Goal: Browse casually: Explore the website without a specific task or goal

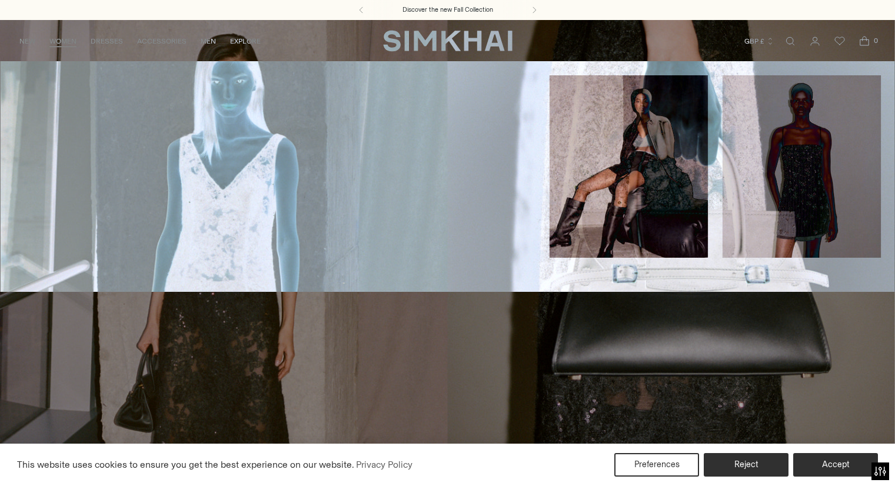
click at [139, 168] on link "Skirts" at bounding box center [141, 169] width 24 height 8
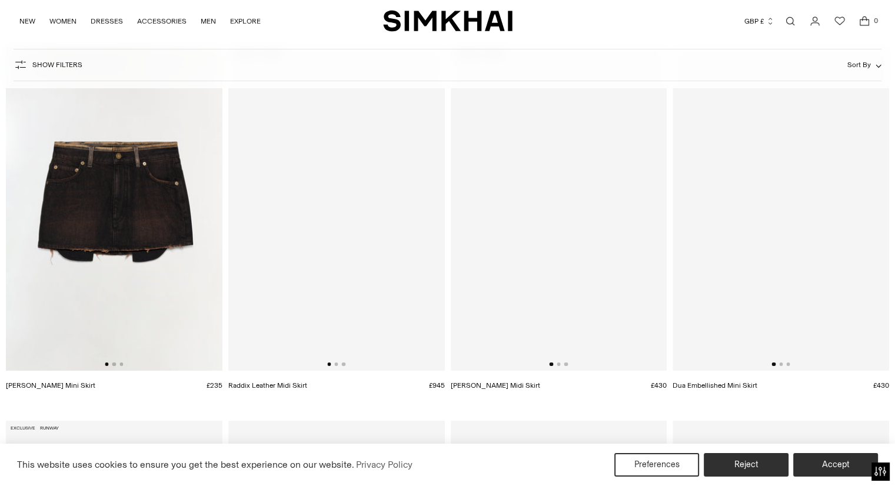
scroll to position [118, 0]
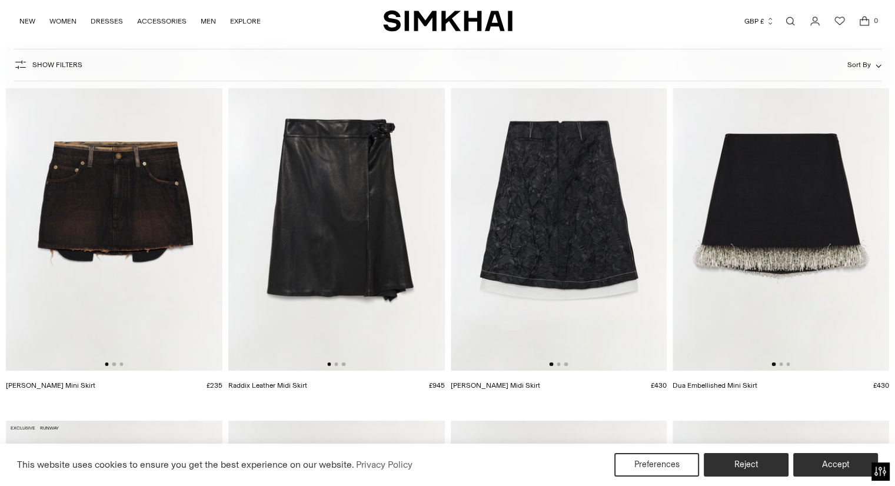
click at [556, 276] on img at bounding box center [559, 208] width 216 height 325
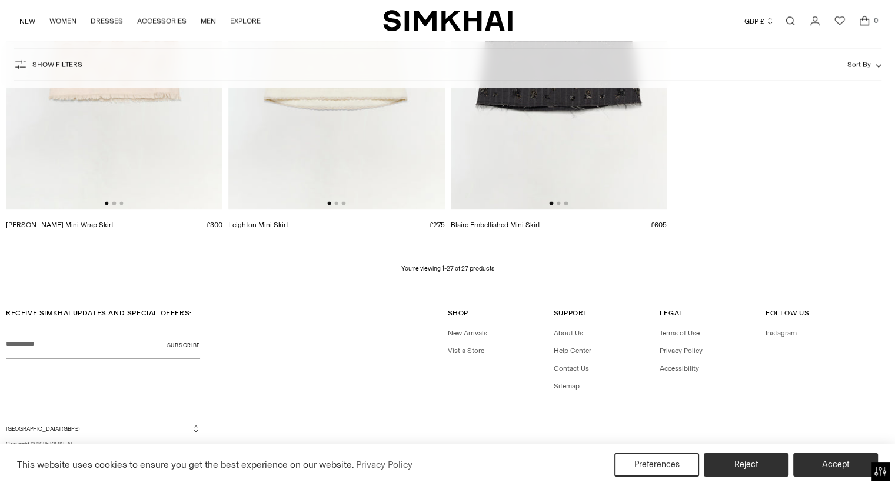
scroll to position [2467, 0]
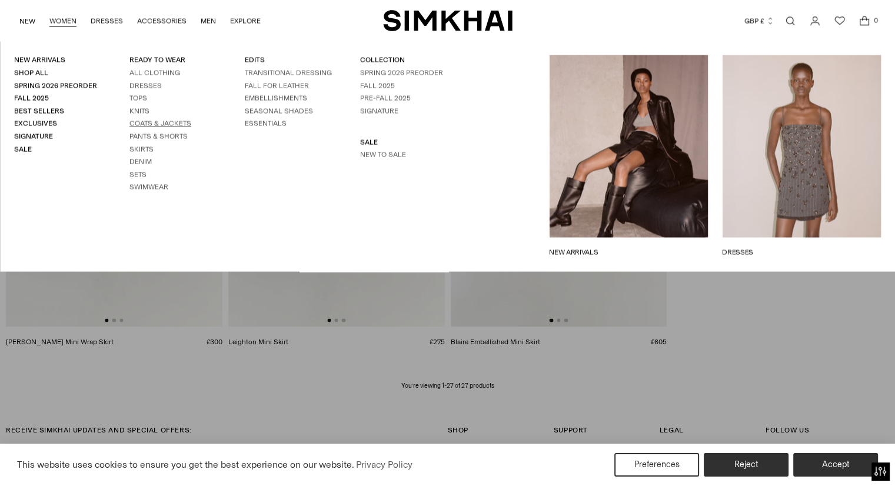
click at [152, 122] on link "Coats & Jackets" at bounding box center [160, 123] width 62 height 8
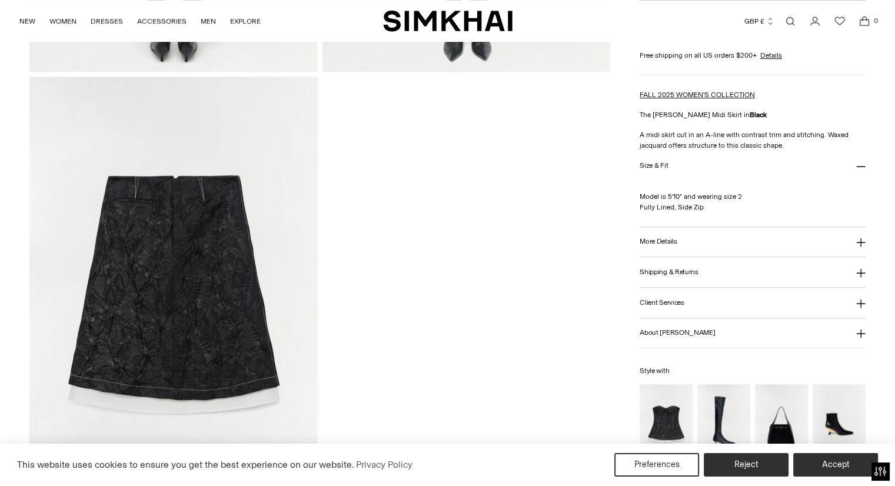
scroll to position [1118, 0]
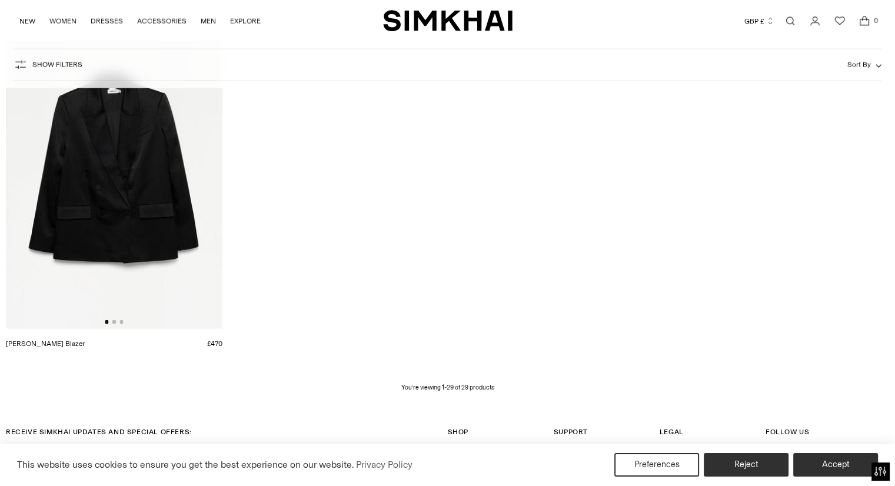
scroll to position [2941, 0]
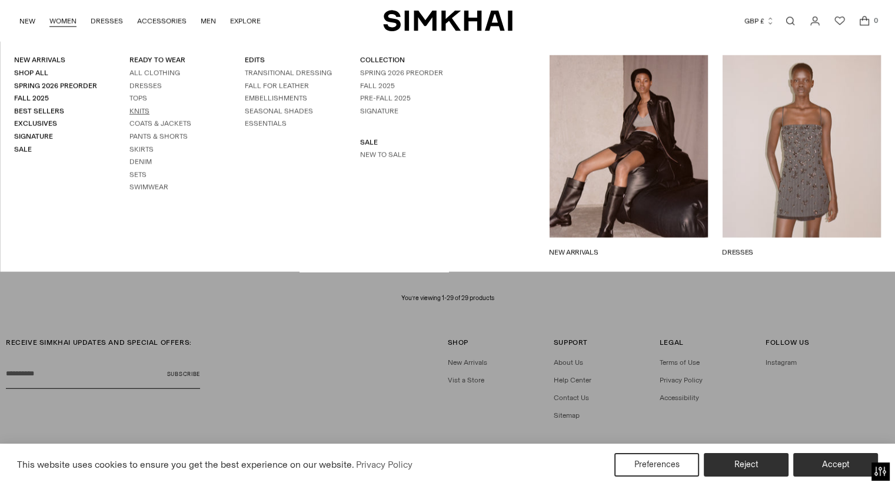
click at [138, 109] on link "Knits" at bounding box center [139, 111] width 20 height 8
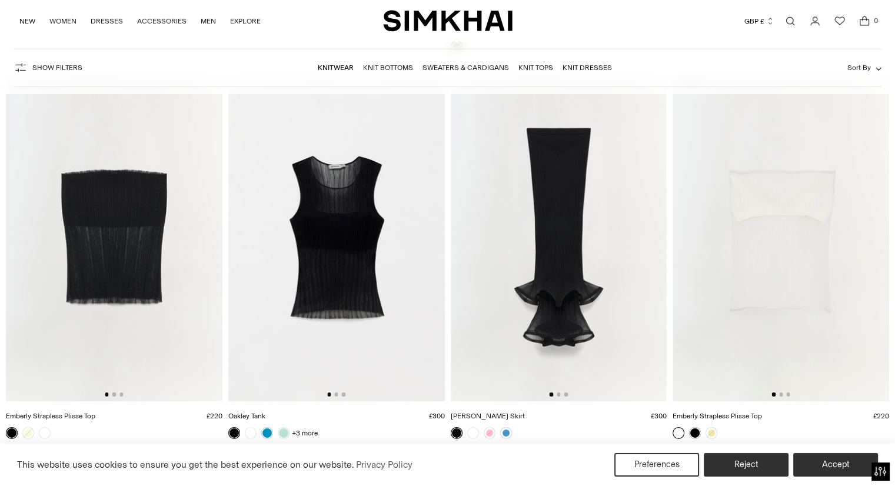
scroll to position [8236, 0]
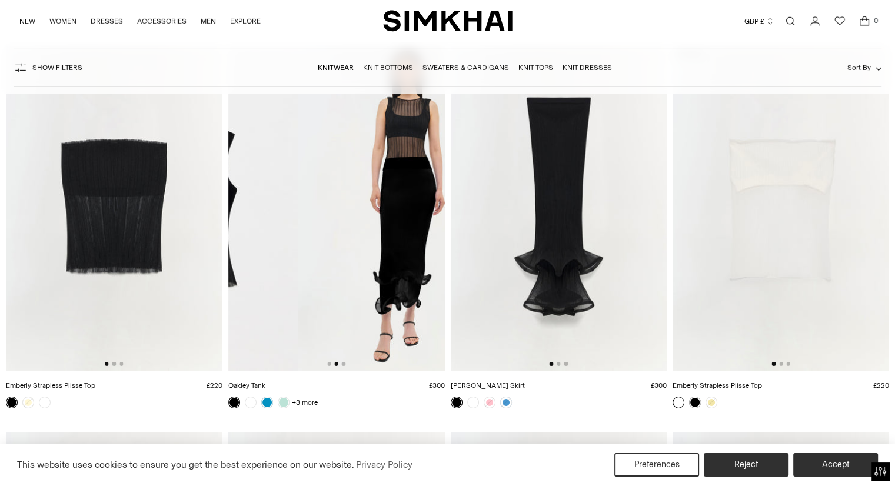
drag, startPoint x: 411, startPoint y: 264, endPoint x: 235, endPoint y: 250, distance: 177.0
click at [255, 252] on img at bounding box center [189, 208] width 216 height 325
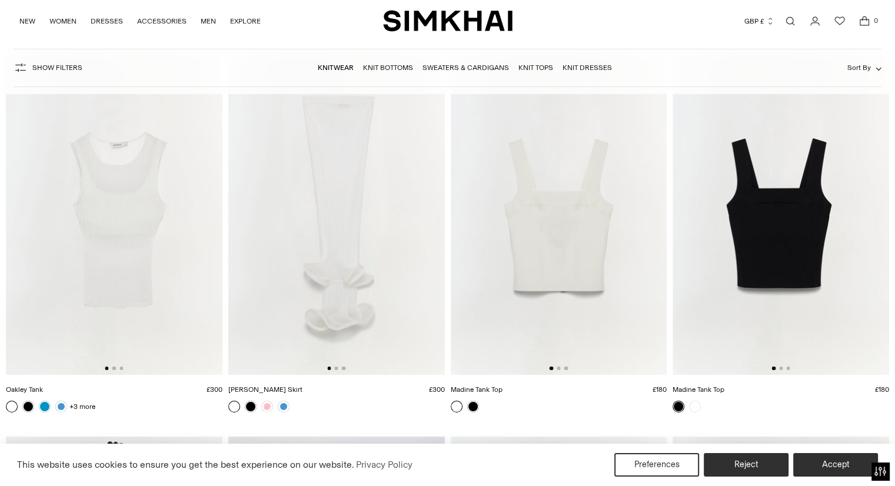
scroll to position [8589, 0]
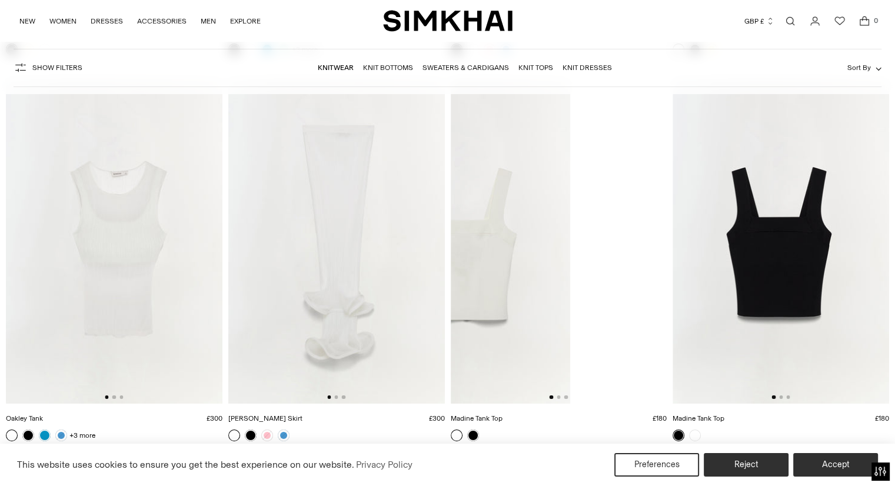
drag, startPoint x: 621, startPoint y: 246, endPoint x: 506, endPoint y: 232, distance: 115.5
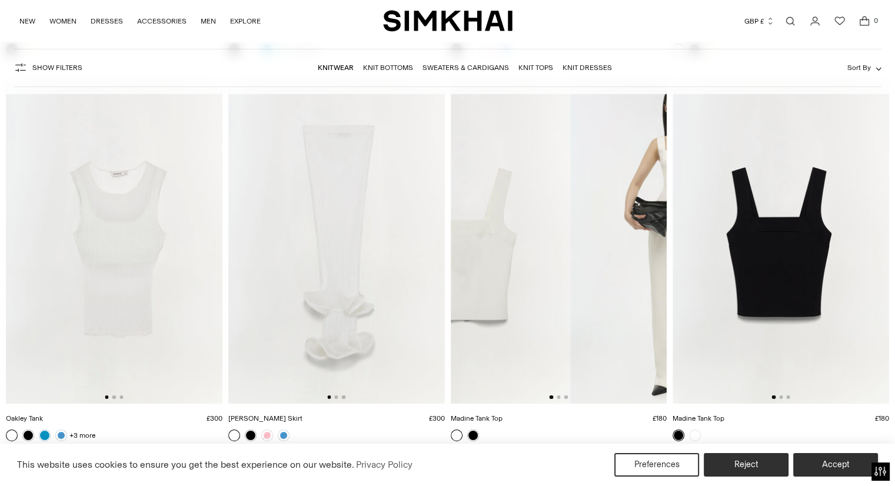
click at [517, 235] on img at bounding box center [462, 241] width 216 height 325
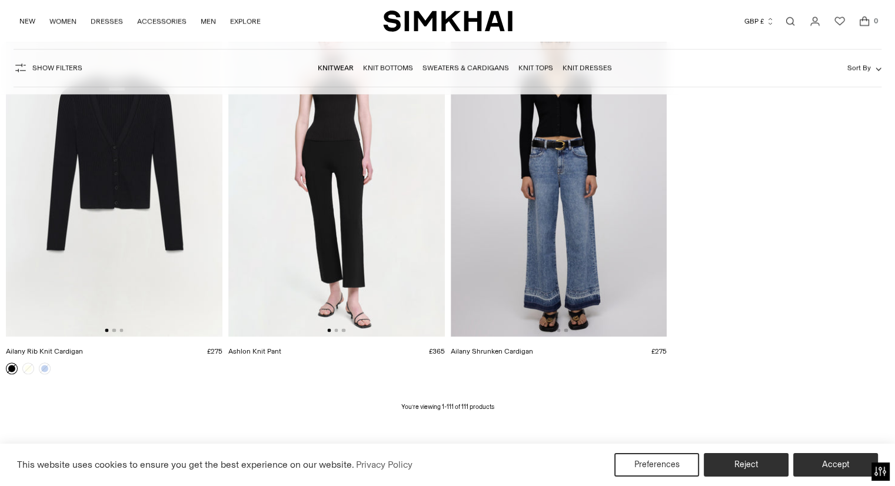
scroll to position [10589, 0]
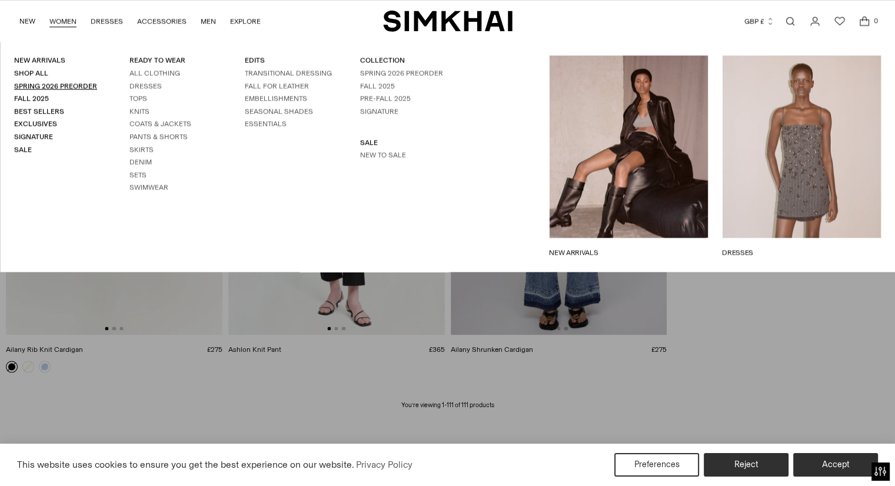
click at [66, 85] on link "Spring 2026 Preorder" at bounding box center [55, 86] width 83 height 8
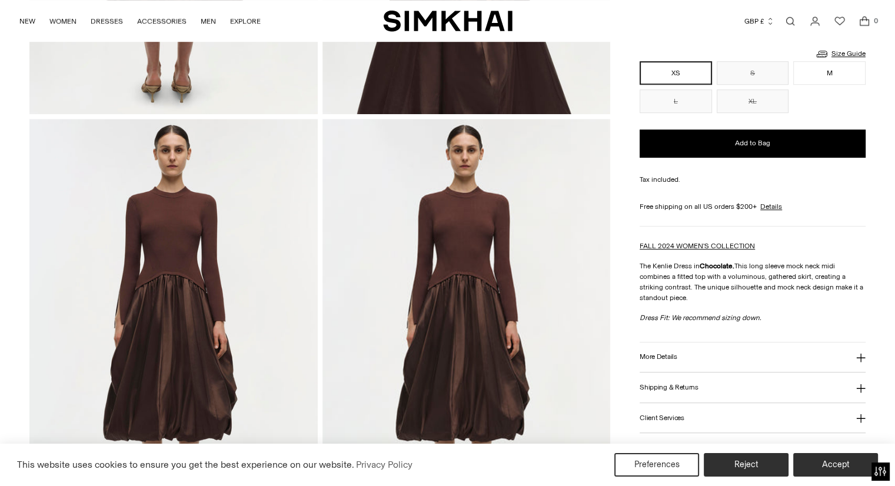
scroll to position [882, 0]
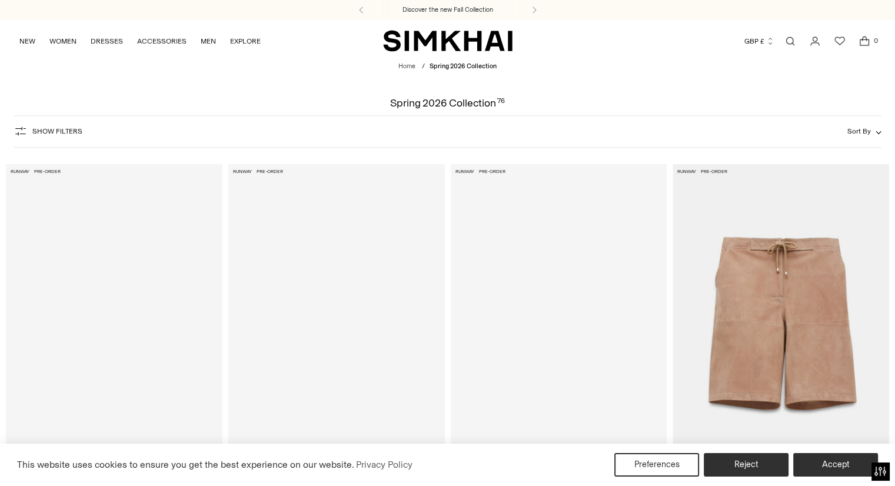
scroll to position [118, 0]
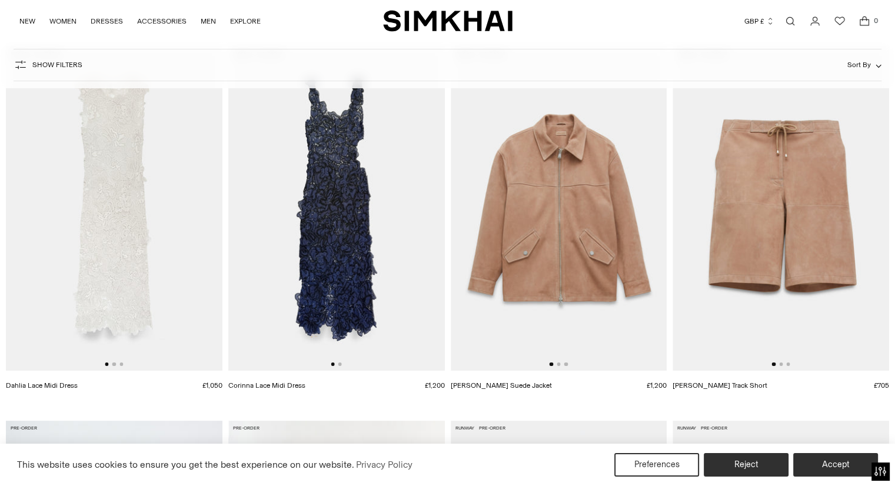
drag, startPoint x: 341, startPoint y: 191, endPoint x: 280, endPoint y: 176, distance: 62.9
click at [303, 182] on img at bounding box center [336, 208] width 216 height 325
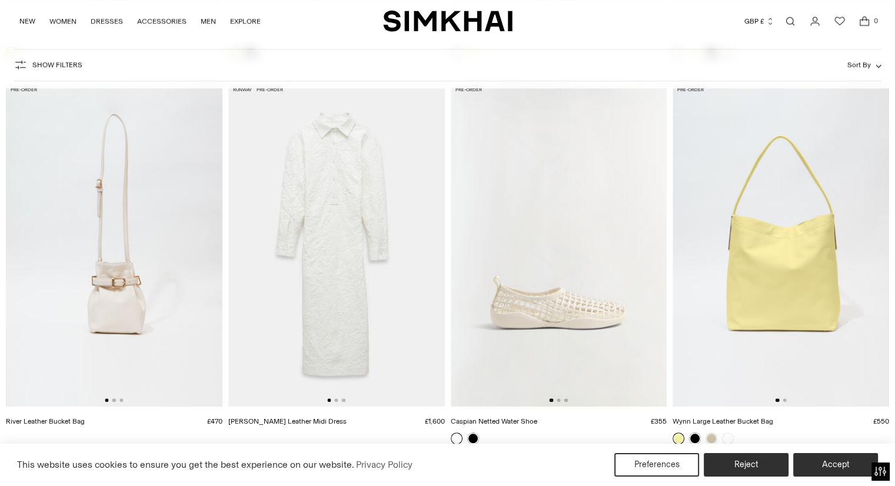
scroll to position [1235, 0]
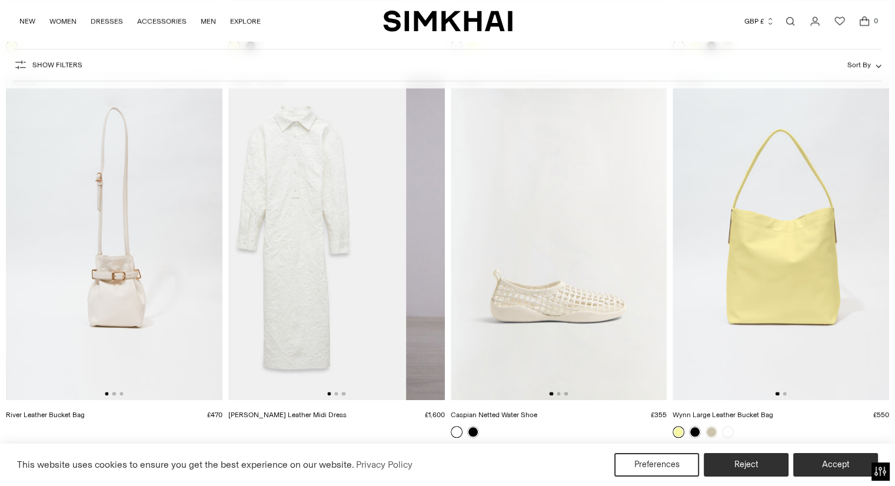
drag, startPoint x: 418, startPoint y: 209, endPoint x: 311, endPoint y: 186, distance: 109.0
click at [320, 188] on img at bounding box center [297, 238] width 216 height 325
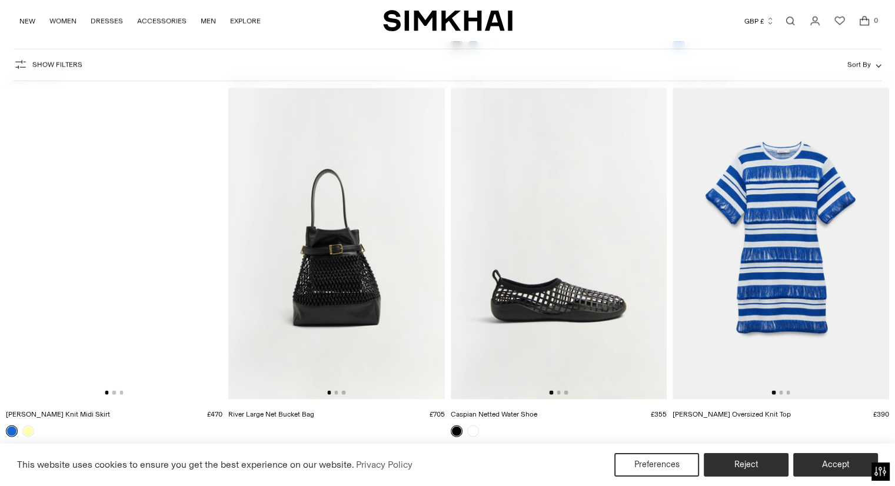
scroll to position [2824, 0]
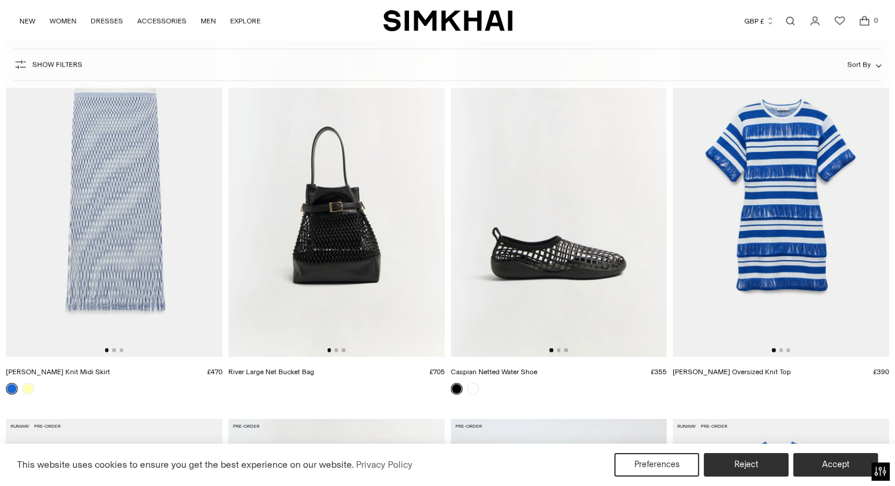
drag, startPoint x: 139, startPoint y: 205, endPoint x: 63, endPoint y: 185, distance: 78.9
click at [75, 189] on img at bounding box center [114, 194] width 216 height 325
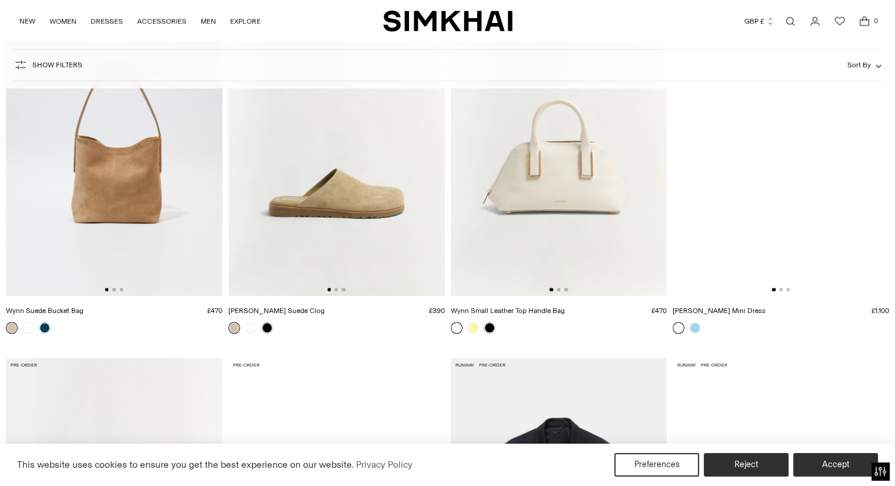
scroll to position [5530, 0]
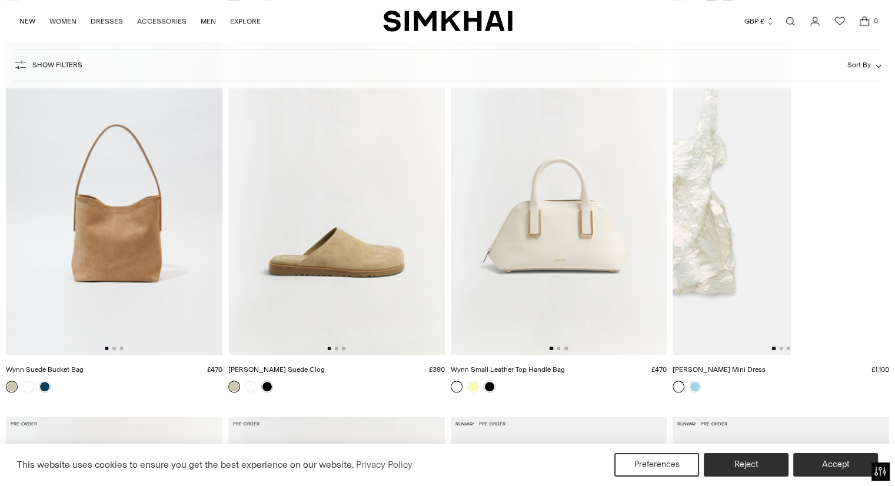
drag, startPoint x: 800, startPoint y: 228, endPoint x: 701, endPoint y: 226, distance: 99.4
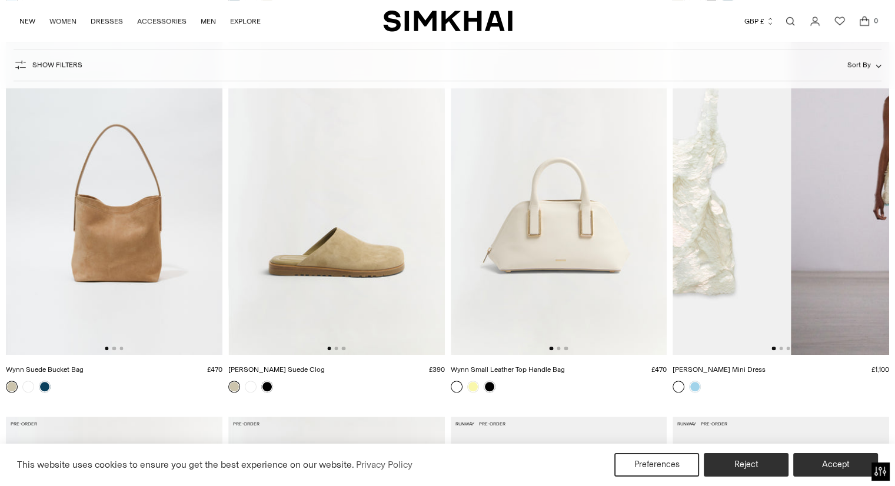
click at [705, 227] on img at bounding box center [682, 193] width 216 height 325
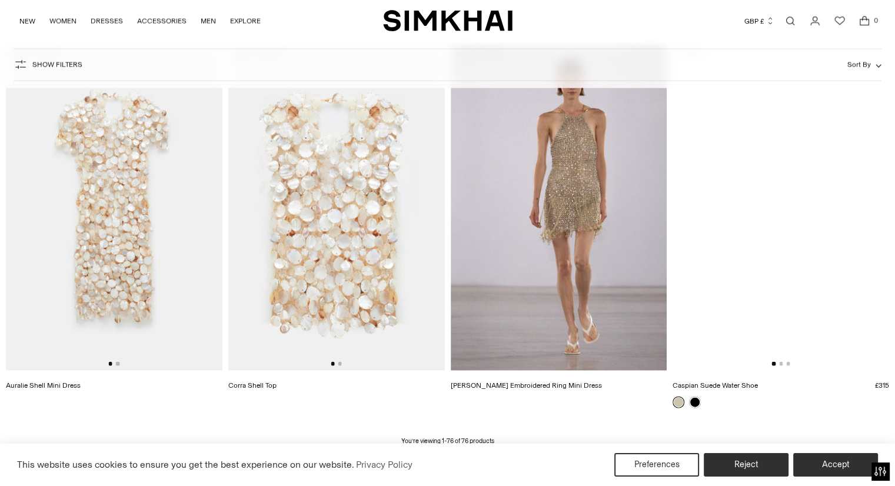
scroll to position [7231, 0]
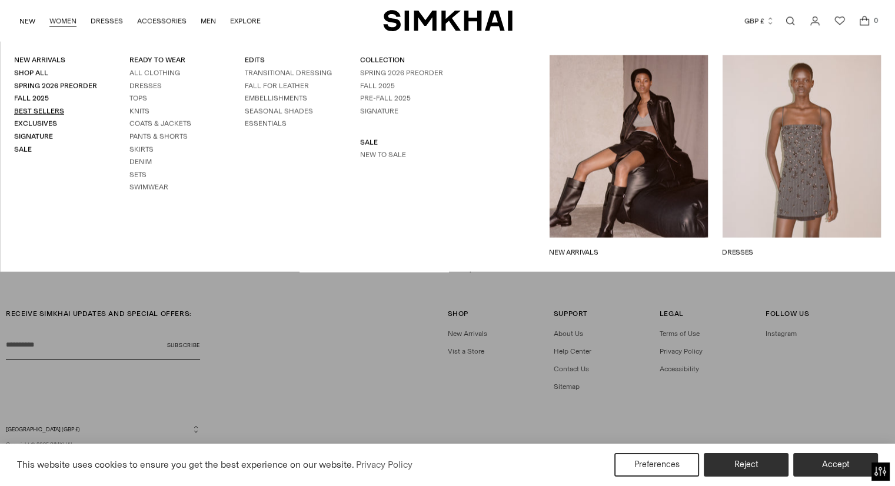
click at [56, 109] on link "Best Sellers" at bounding box center [39, 111] width 50 height 8
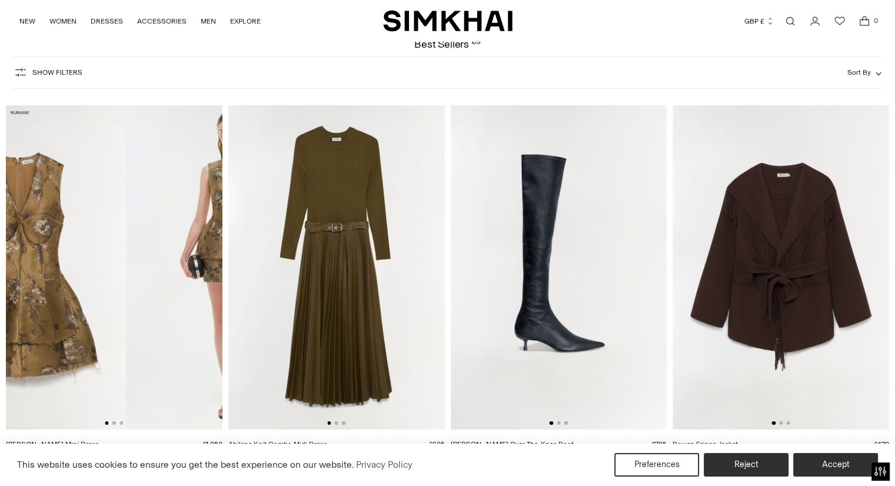
drag, startPoint x: 179, startPoint y: 236, endPoint x: 32, endPoint y: 214, distance: 148.7
click at [45, 215] on img at bounding box center [17, 267] width 216 height 325
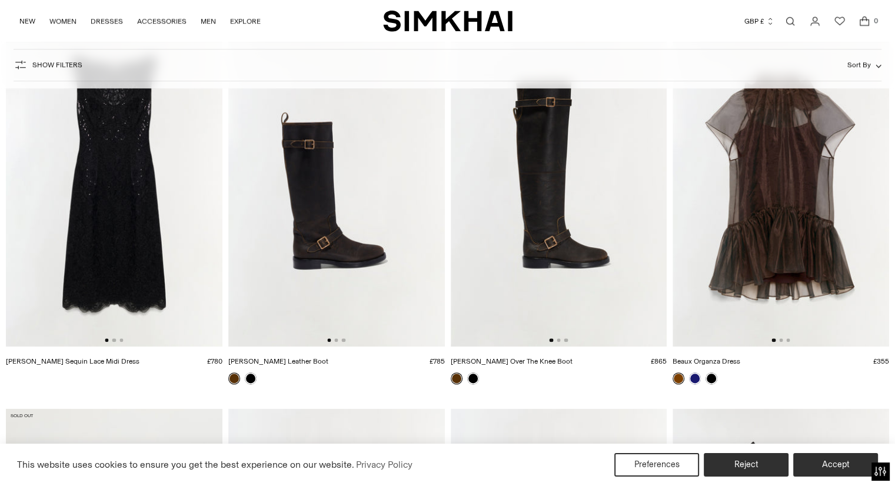
scroll to position [1294, 0]
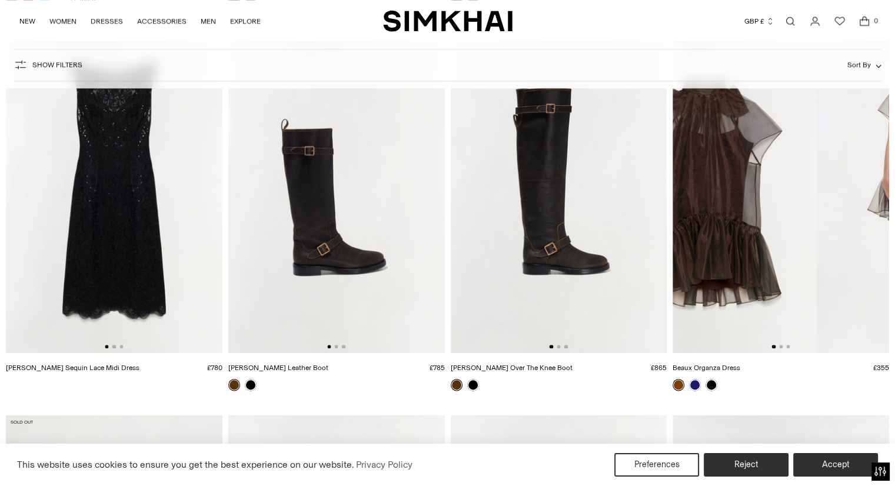
drag, startPoint x: 833, startPoint y: 209, endPoint x: 729, endPoint y: 195, distance: 105.2
click at [748, 196] on img at bounding box center [707, 191] width 216 height 325
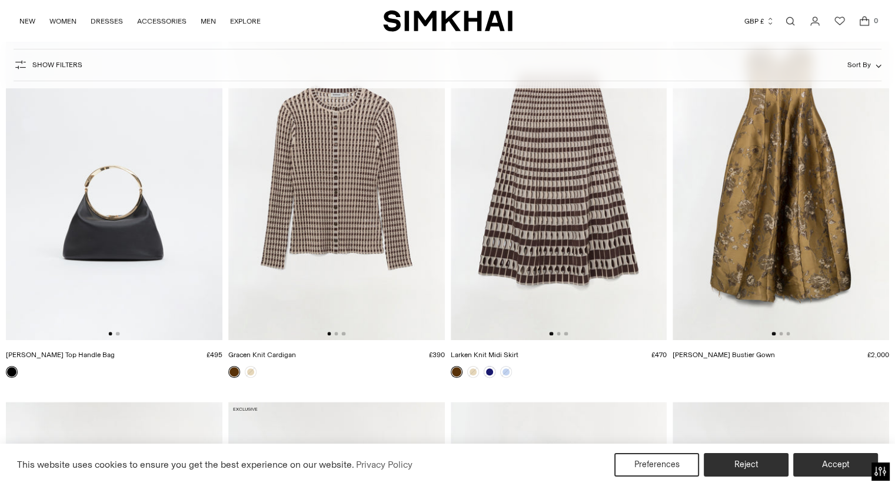
scroll to position [4765, 0]
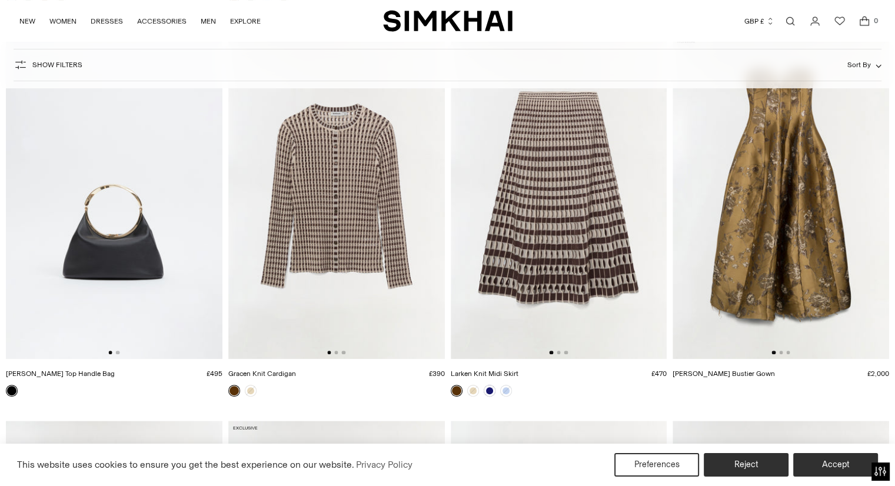
drag, startPoint x: 382, startPoint y: 217, endPoint x: 292, endPoint y: 201, distance: 92.1
click at [296, 201] on img at bounding box center [336, 196] width 216 height 325
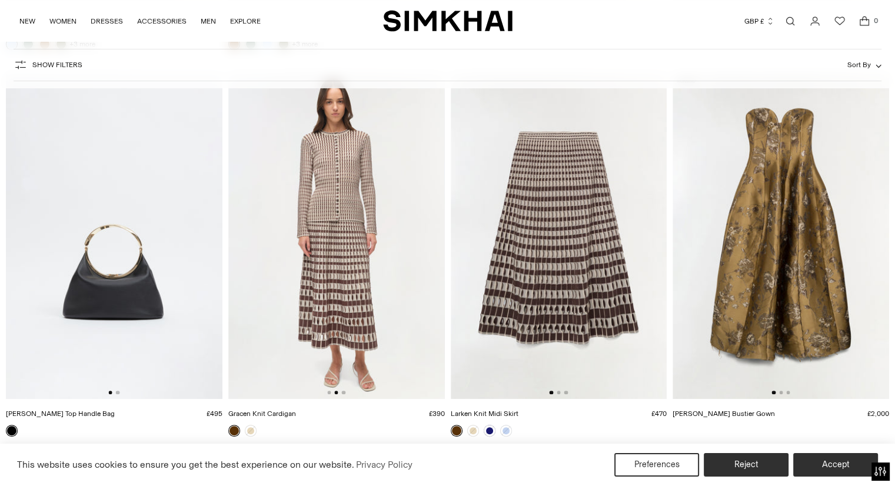
scroll to position [4706, 0]
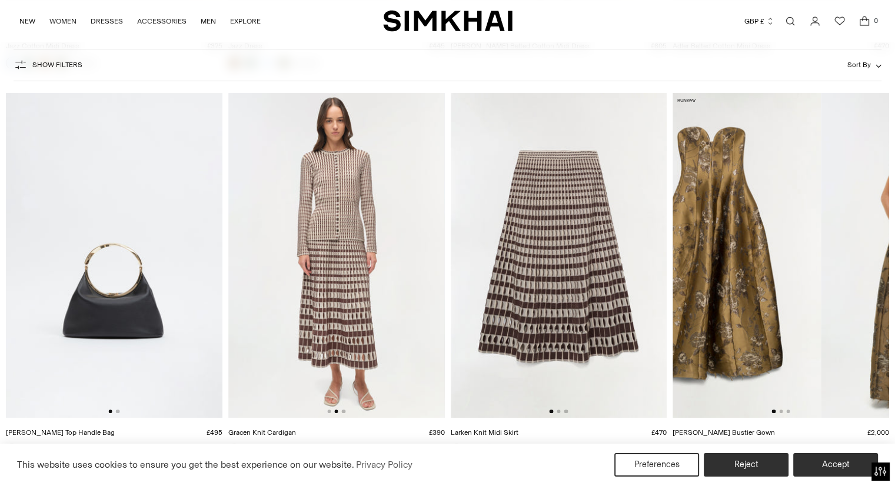
drag, startPoint x: 835, startPoint y: 222, endPoint x: 709, endPoint y: 212, distance: 126.8
click at [718, 214] on img at bounding box center [712, 255] width 216 height 325
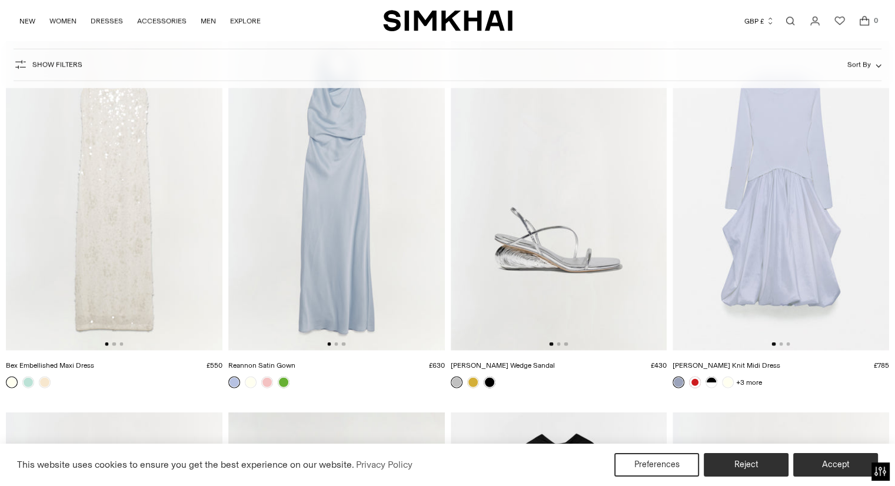
scroll to position [7412, 0]
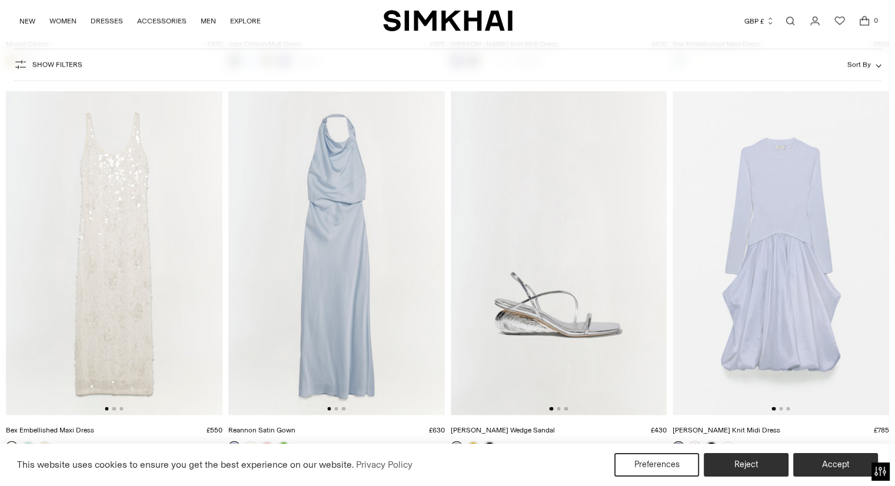
drag, startPoint x: 342, startPoint y: 226, endPoint x: 289, endPoint y: 217, distance: 53.7
click at [293, 218] on img at bounding box center [336, 253] width 216 height 325
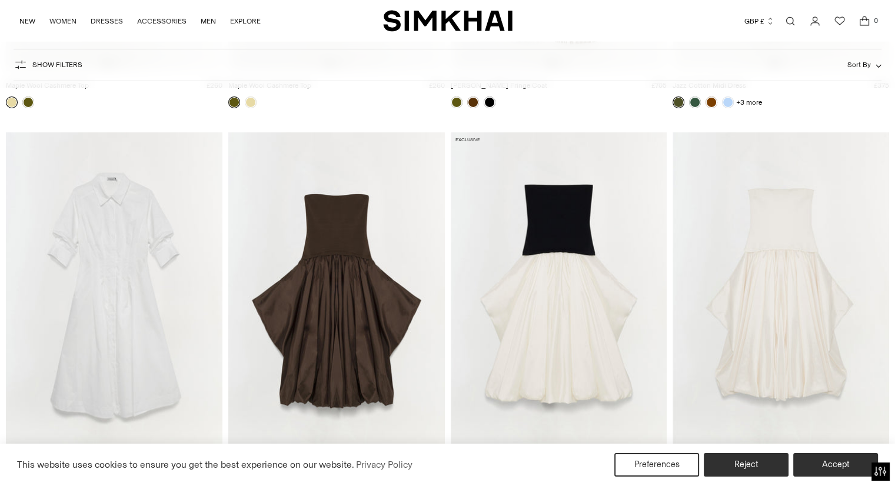
scroll to position [8236, 0]
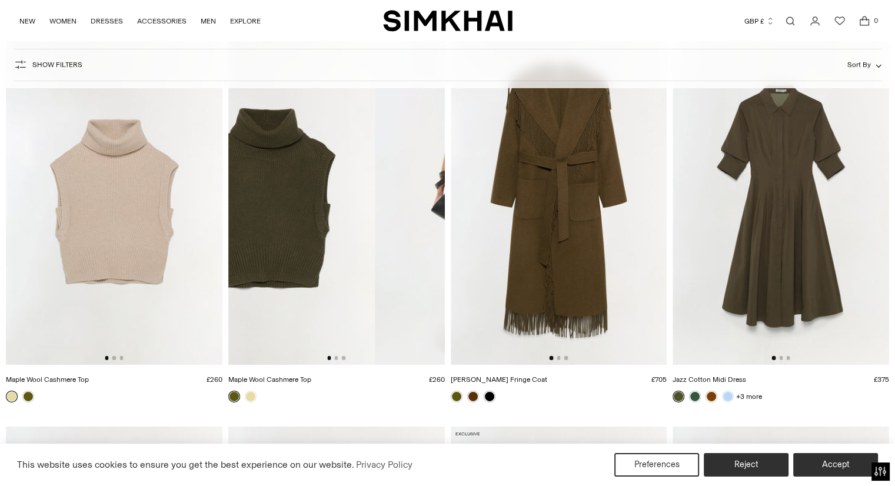
drag, startPoint x: 406, startPoint y: 194, endPoint x: 282, endPoint y: 186, distance: 123.8
click at [285, 186] on img at bounding box center [266, 202] width 216 height 325
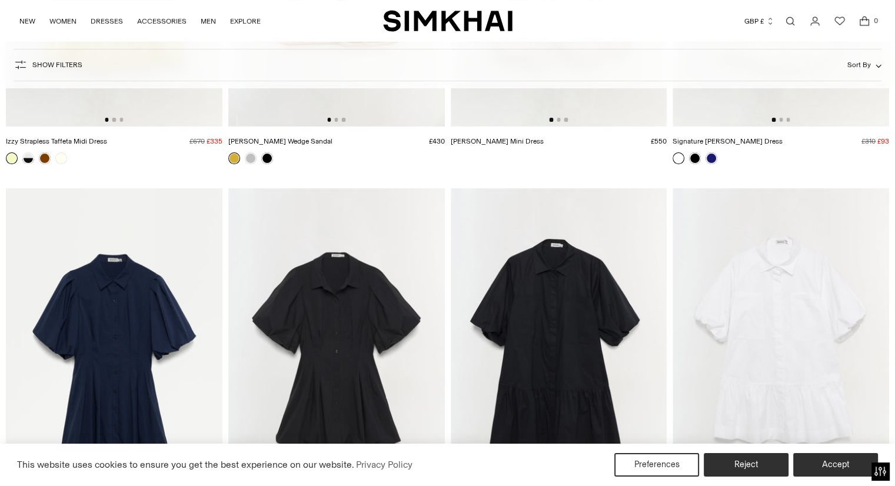
scroll to position [9412, 0]
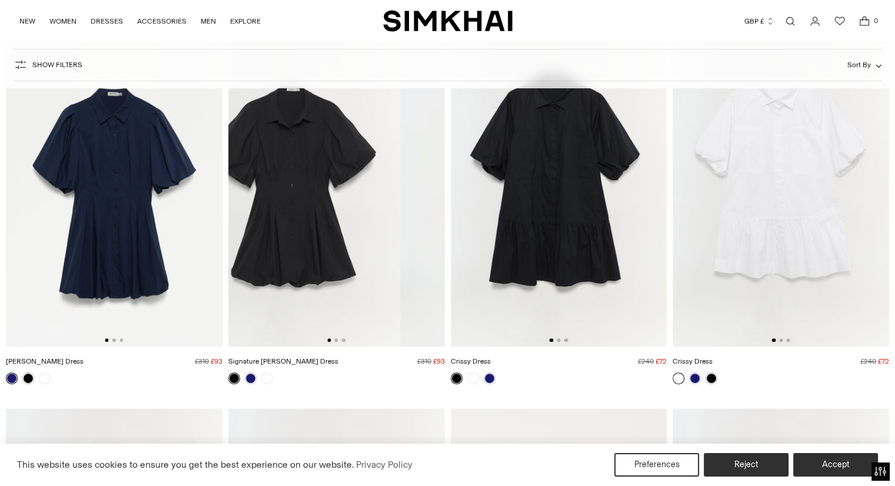
drag, startPoint x: 406, startPoint y: 199, endPoint x: 300, endPoint y: 185, distance: 107.5
click at [306, 185] on img at bounding box center [292, 184] width 216 height 325
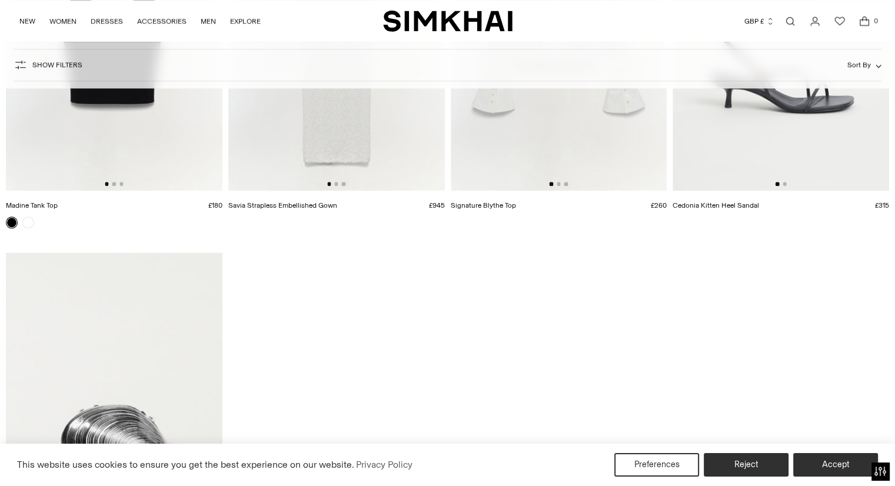
scroll to position [10471, 0]
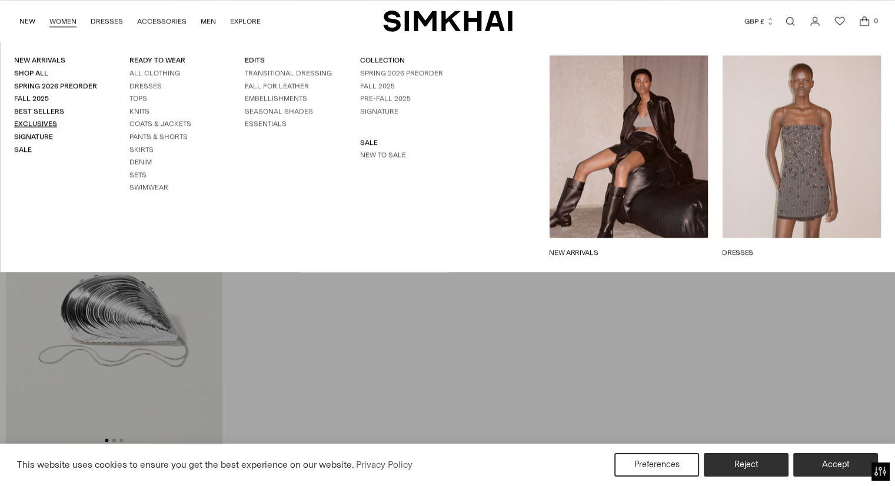
click at [37, 121] on link "Exclusives" at bounding box center [35, 123] width 43 height 8
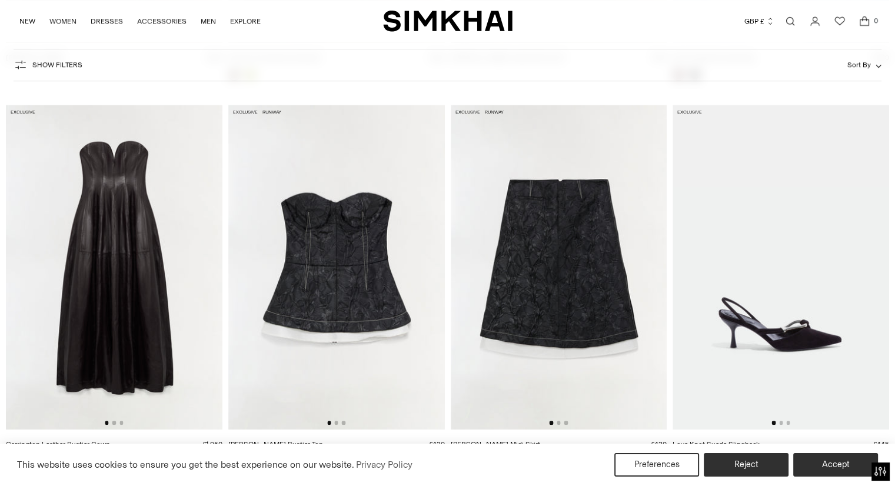
scroll to position [941, 0]
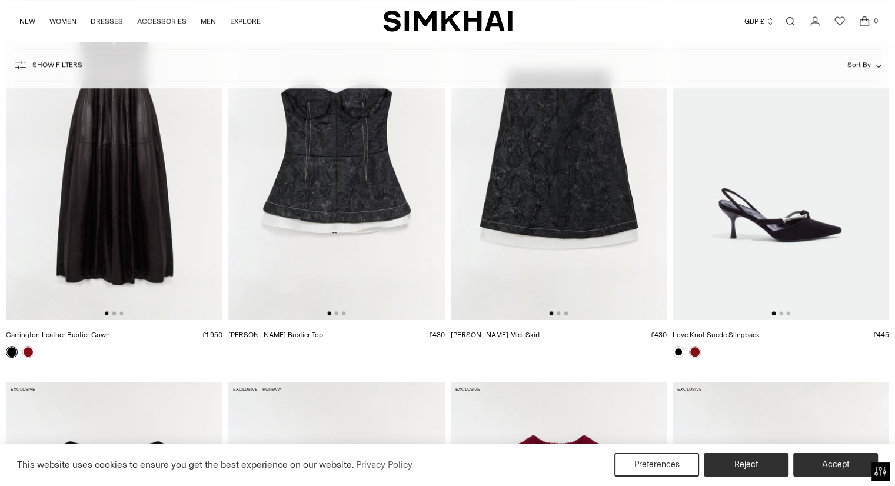
drag, startPoint x: 602, startPoint y: 184, endPoint x: 474, endPoint y: 159, distance: 131.3
click at [482, 161] on img at bounding box center [559, 157] width 216 height 325
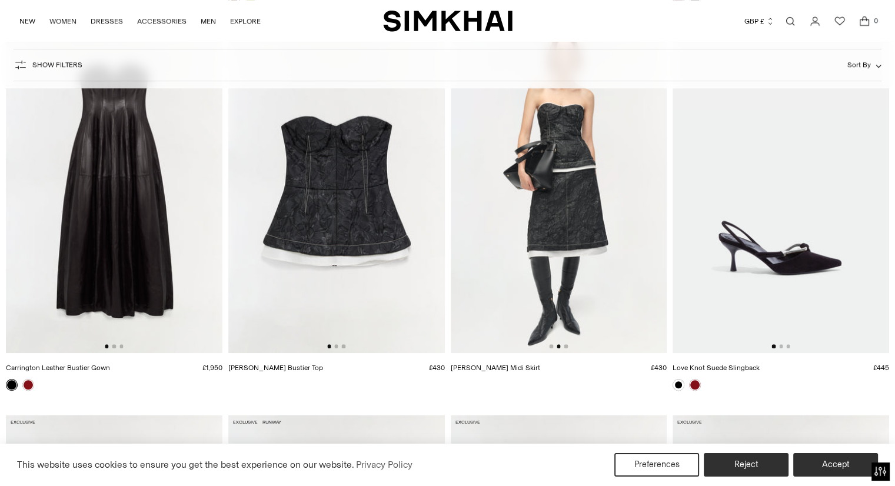
scroll to position [882, 0]
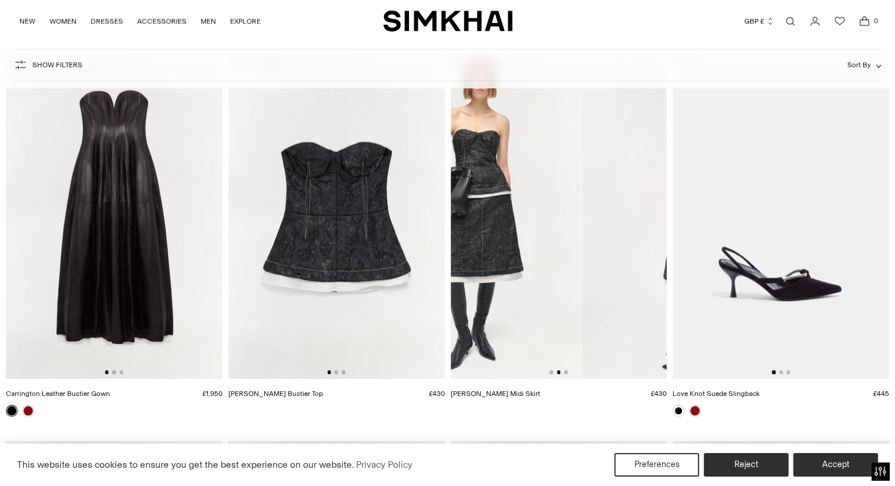
drag, startPoint x: 570, startPoint y: 208, endPoint x: 461, endPoint y: 189, distance: 110.4
click at [469, 191] on img at bounding box center [473, 216] width 216 height 325
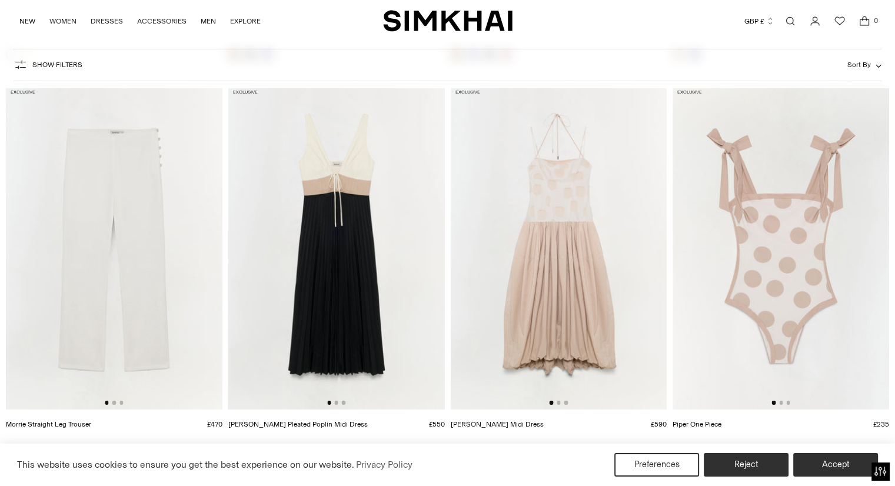
scroll to position [3941, 0]
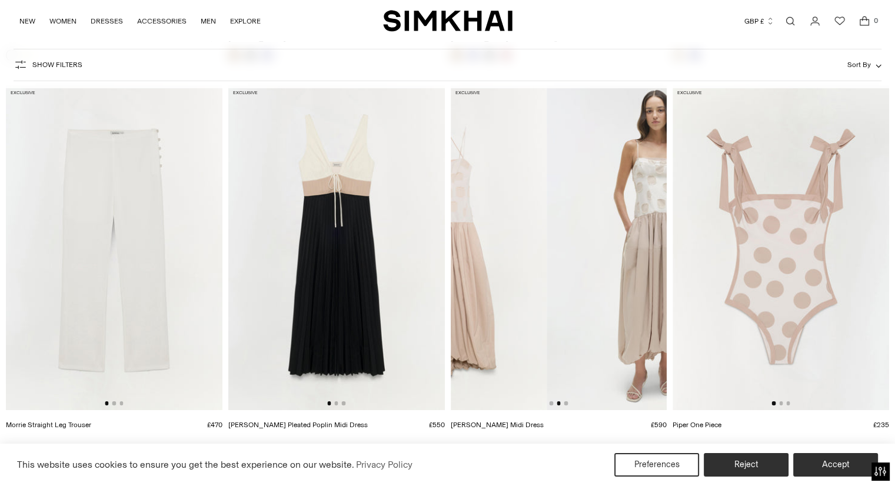
drag, startPoint x: 574, startPoint y: 244, endPoint x: 394, endPoint y: 225, distance: 180.9
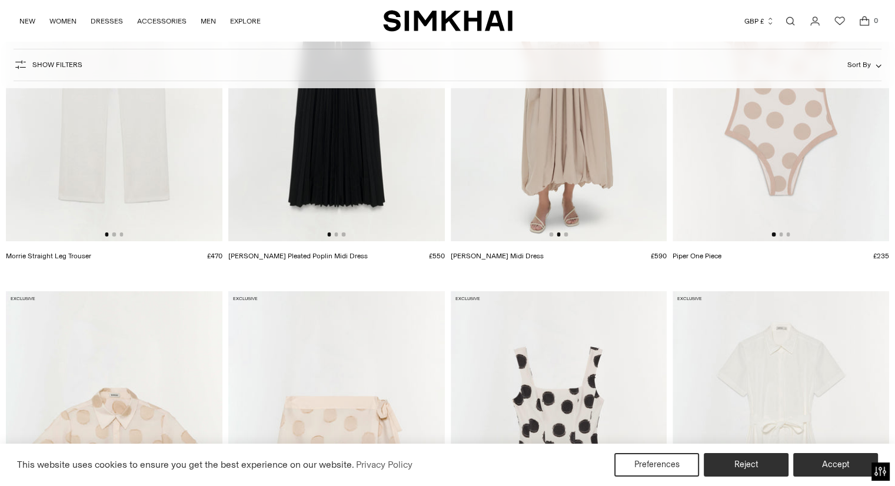
scroll to position [4294, 0]
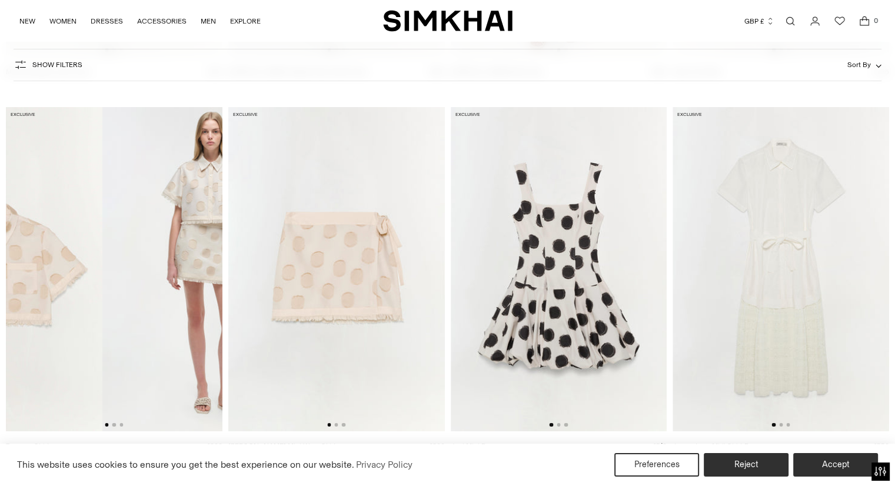
drag, startPoint x: 172, startPoint y: 264, endPoint x: 42, endPoint y: 242, distance: 131.9
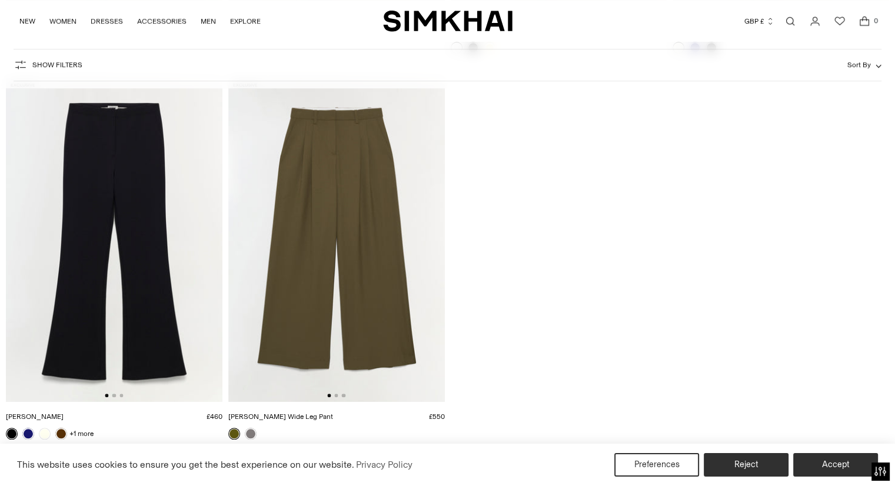
scroll to position [5588, 0]
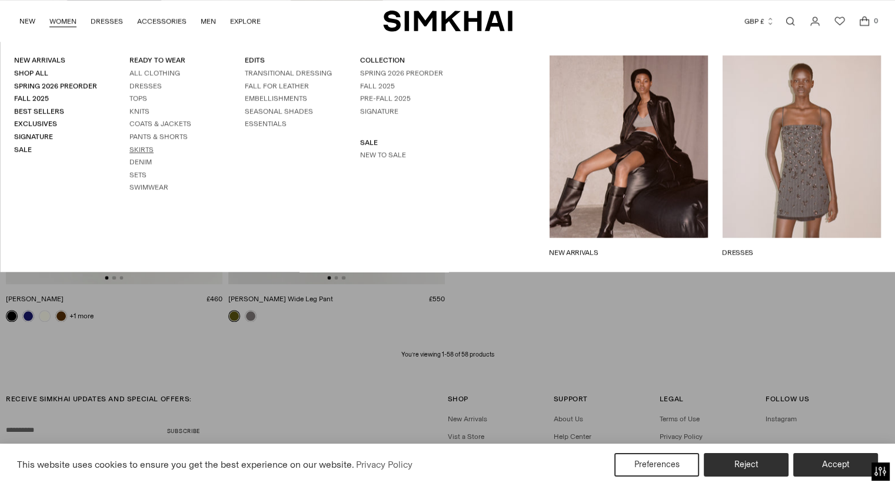
click at [133, 151] on link "Skirts" at bounding box center [141, 149] width 24 height 8
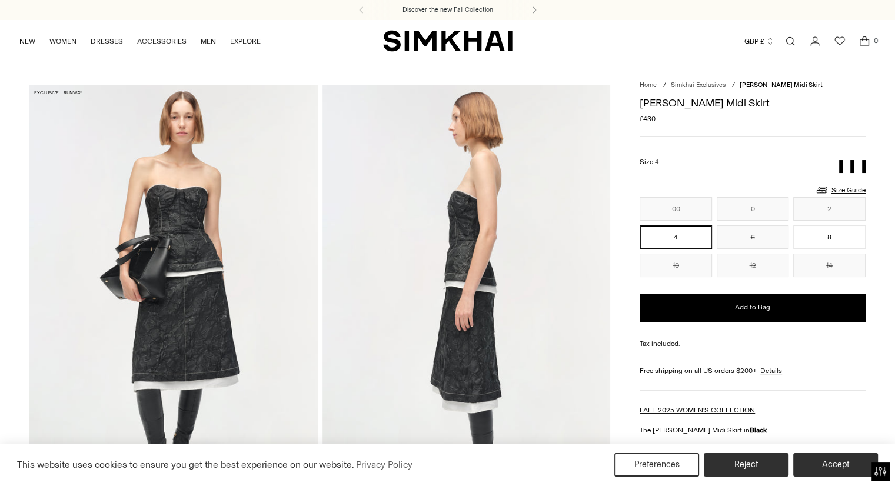
scroll to position [118, 0]
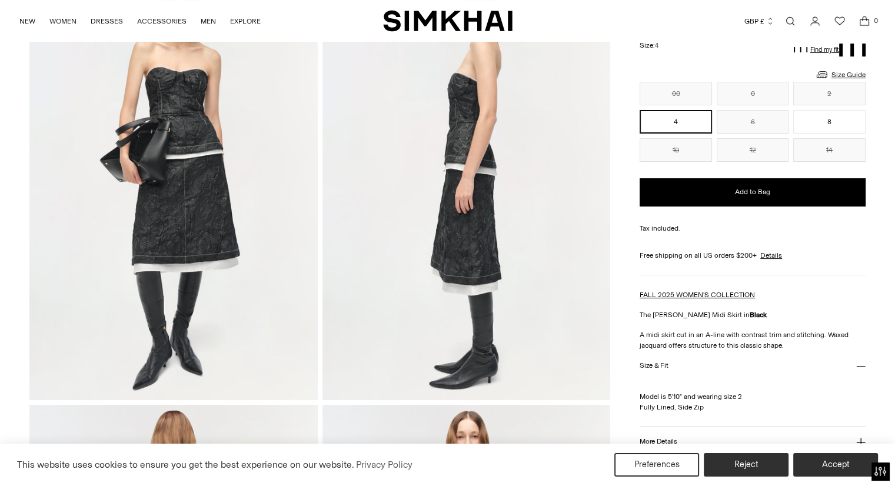
click at [215, 186] on img at bounding box center [173, 184] width 288 height 432
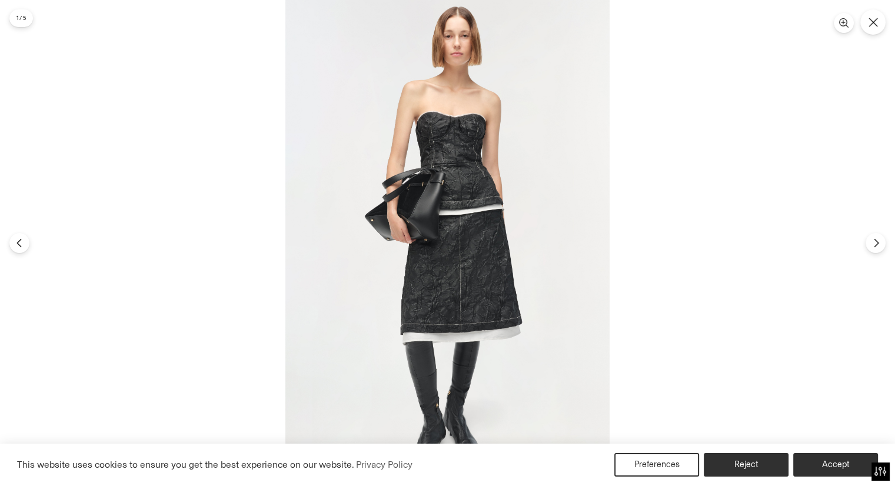
click at [429, 262] on img at bounding box center [447, 243] width 324 height 486
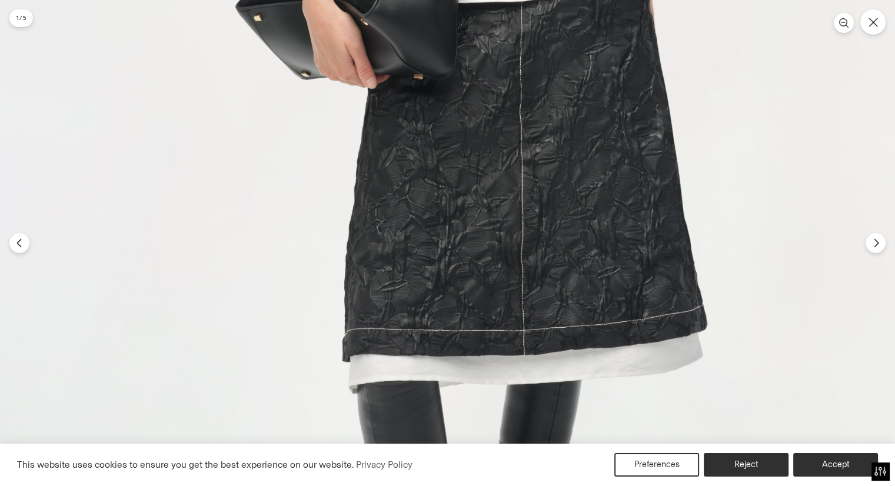
click at [569, 191] on img at bounding box center [484, 87] width 972 height 1458
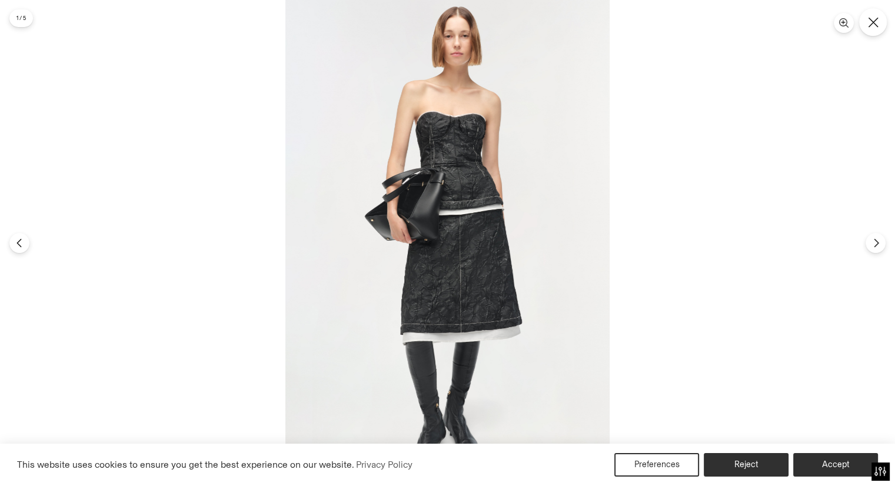
click at [875, 19] on icon "Close" at bounding box center [873, 22] width 10 height 10
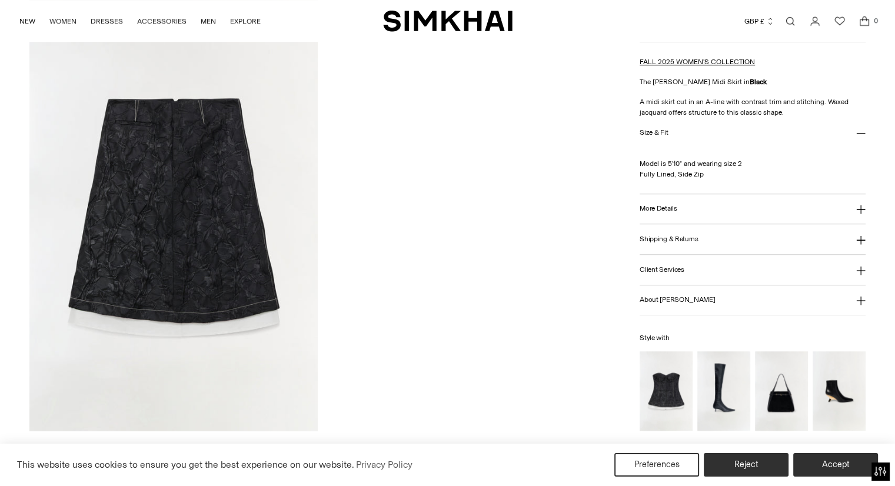
scroll to position [941, 0]
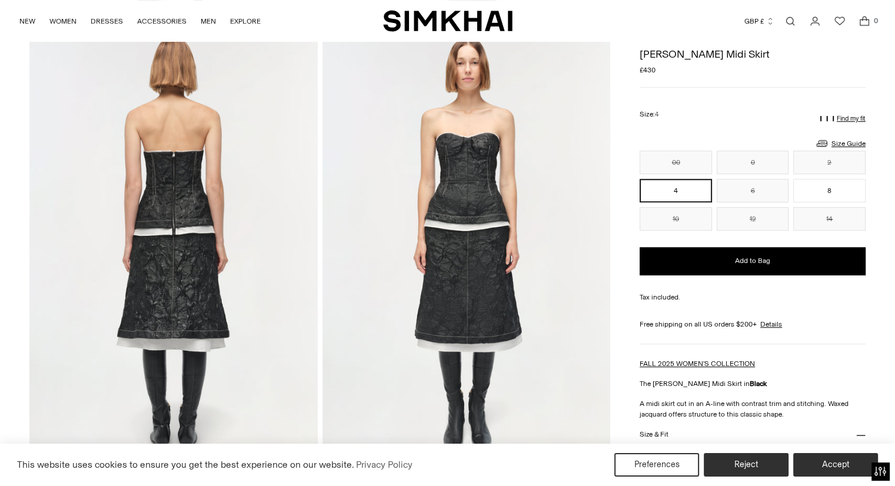
scroll to position [471, 0]
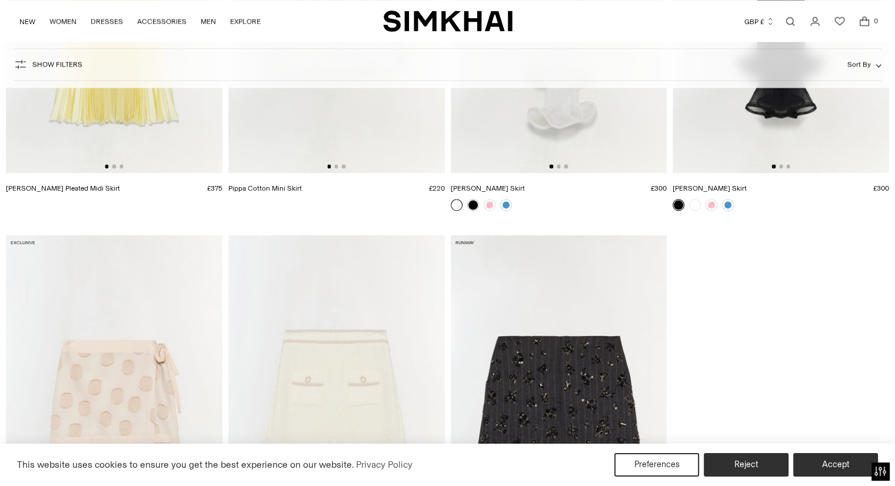
scroll to position [2412, 0]
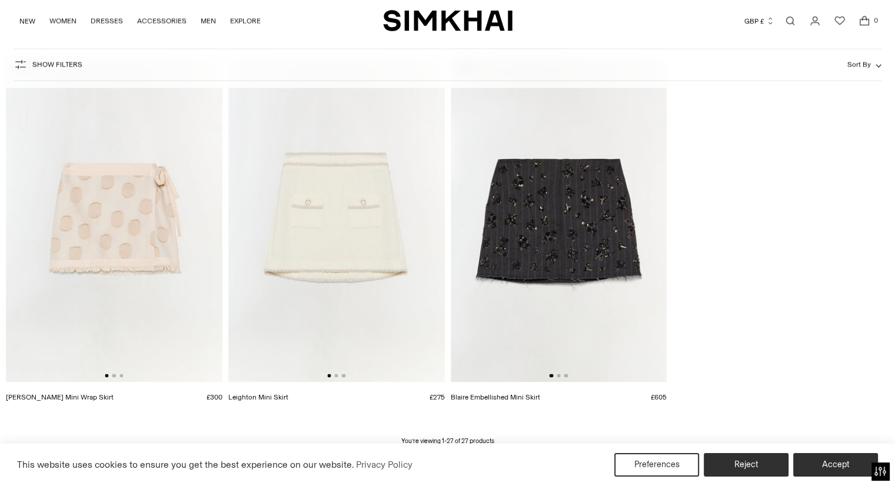
drag, startPoint x: 603, startPoint y: 191, endPoint x: 474, endPoint y: 182, distance: 129.2
click at [492, 184] on img at bounding box center [559, 220] width 216 height 325
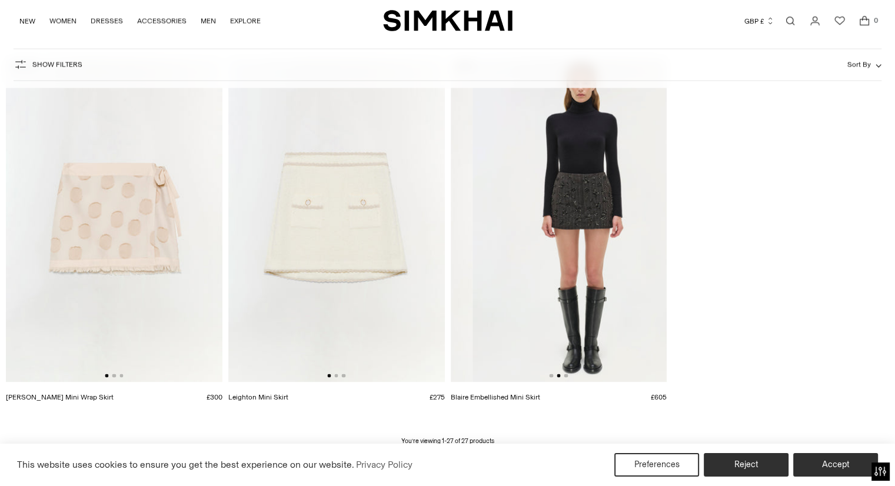
scroll to position [0, 216]
